Goal: Information Seeking & Learning: Find specific fact

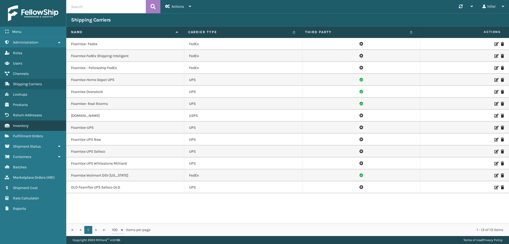
click at [32, 128] on link "Inventory" at bounding box center [33, 125] width 66 height 10
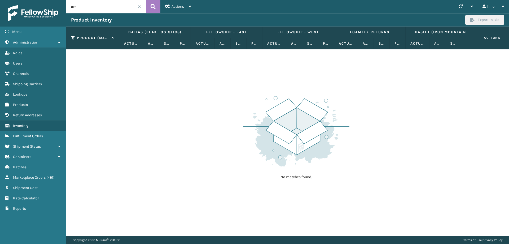
click at [105, 5] on input "arc" at bounding box center [106, 6] width 80 height 13
type input "a"
type input "410106-1150"
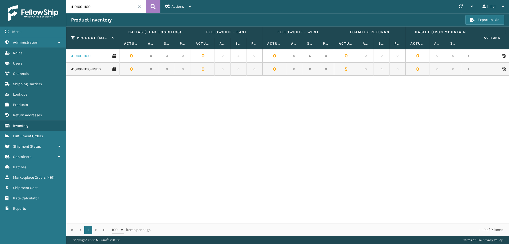
click at [89, 57] on link "410106-1150" at bounding box center [80, 55] width 19 height 5
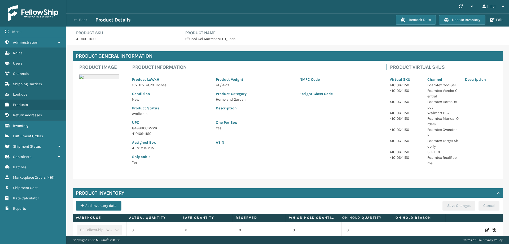
click at [75, 19] on span "button" at bounding box center [74, 20] width 3 height 4
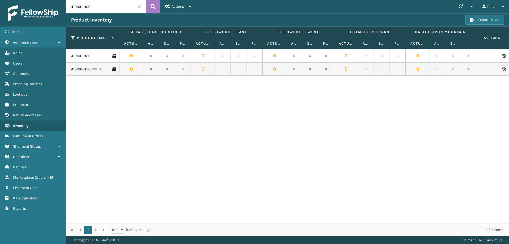
drag, startPoint x: 91, startPoint y: 6, endPoint x: 66, endPoint y: 4, distance: 25.3
click at [66, 0] on div "Menu Administration Roles Users Channels Shipping Carriers Lookups Products Ret…" at bounding box center [254, 0] width 509 height 0
type input "410168-8060"
click at [88, 56] on link "410168-8060" at bounding box center [81, 55] width 21 height 5
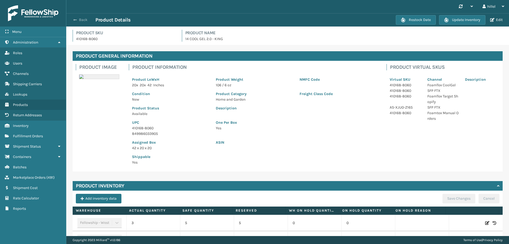
click at [75, 20] on span "button" at bounding box center [74, 20] width 3 height 4
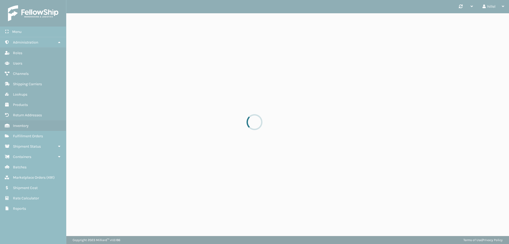
click at [105, 31] on div at bounding box center [254, 122] width 509 height 244
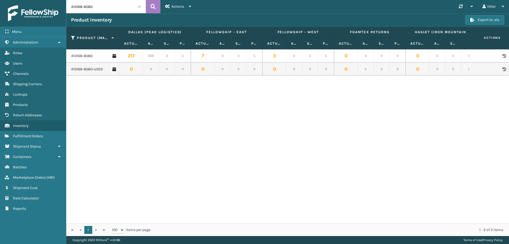
click at [106, 11] on input "410168-8060" at bounding box center [106, 6] width 80 height 13
type input "410168-8050"
click at [82, 55] on link "410168-8050" at bounding box center [81, 55] width 21 height 5
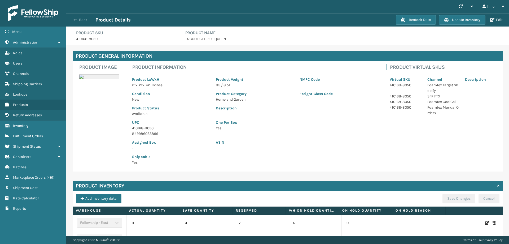
click at [74, 20] on span "button" at bounding box center [74, 20] width 3 height 4
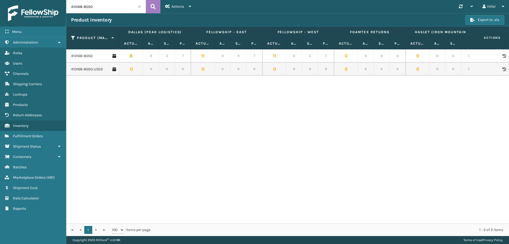
click at [381, 132] on div "410168-8050 8 0 3 7 11 0 4 7 11 0 5 7 0 0 0 0 0 0 0 0 7 0 2 7 88 34 35 7 15 5 3…" at bounding box center [287, 136] width 443 height 174
